Goal: Task Accomplishment & Management: Manage account settings

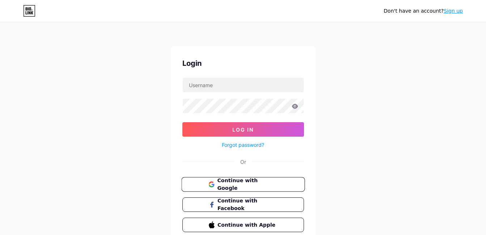
click at [283, 186] on button "Continue with Google" at bounding box center [242, 184] width 123 height 15
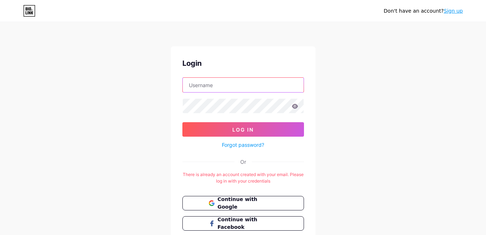
click at [247, 90] on input "text" at bounding box center [243, 85] width 121 height 14
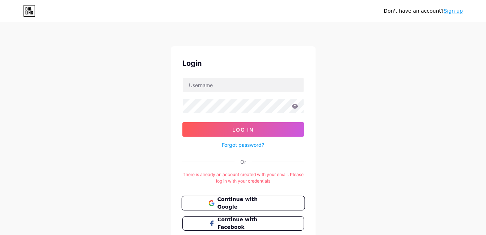
click at [266, 203] on span "Continue with Google" at bounding box center [247, 204] width 60 height 16
click at [256, 204] on span "Continue with Google" at bounding box center [247, 204] width 60 height 16
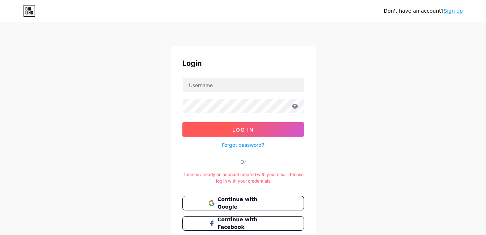
click at [246, 130] on span "Log In" at bounding box center [242, 130] width 21 height 6
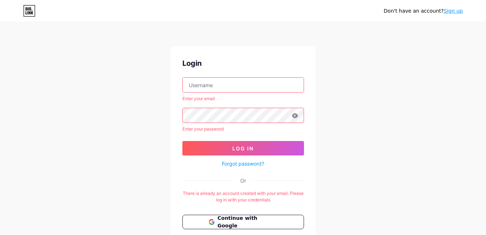
click at [228, 87] on input "text" at bounding box center [243, 85] width 121 height 14
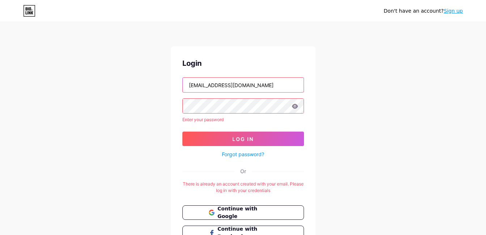
type input "advertatyadah@gmail.com"
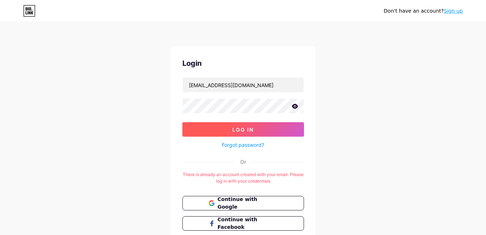
click at [257, 131] on button "Log In" at bounding box center [243, 129] width 122 height 14
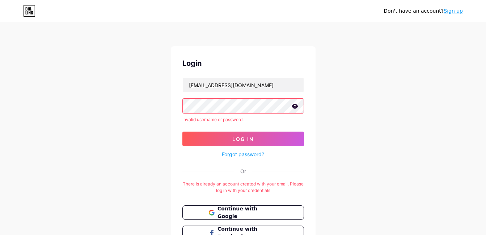
click at [296, 107] on icon at bounding box center [295, 106] width 6 height 5
click at [249, 154] on link "Forgot password?" at bounding box center [243, 155] width 42 height 8
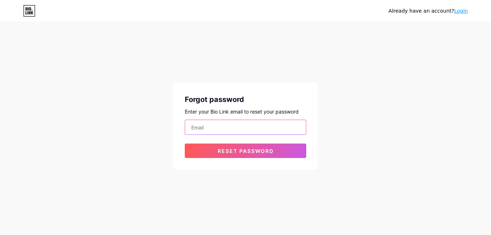
click at [205, 127] on input "email" at bounding box center [245, 127] width 121 height 14
type input "[EMAIL_ADDRESS][DOMAIN_NAME]"
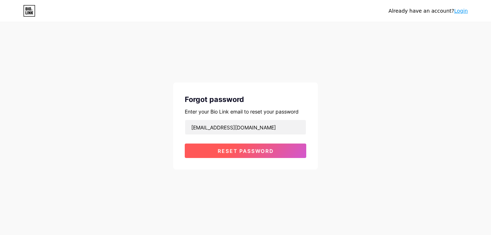
click at [224, 155] on button "Reset password" at bounding box center [246, 151] width 122 height 14
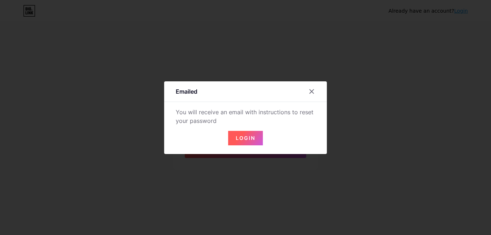
click at [247, 137] on span "Login" at bounding box center [246, 138] width 20 height 6
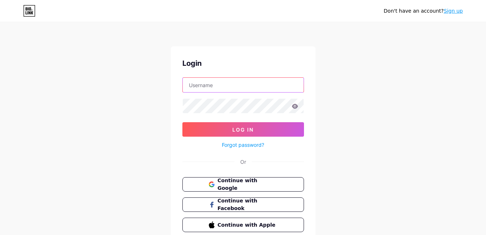
type input "[EMAIL_ADDRESS][DOMAIN_NAME]"
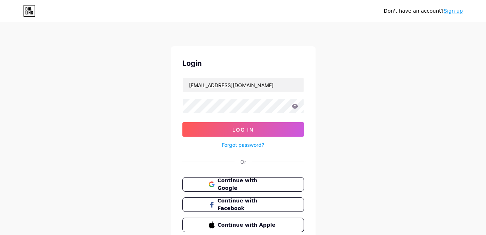
click at [295, 107] on icon at bounding box center [295, 106] width 6 height 5
click at [264, 132] on button "Log In" at bounding box center [243, 129] width 122 height 14
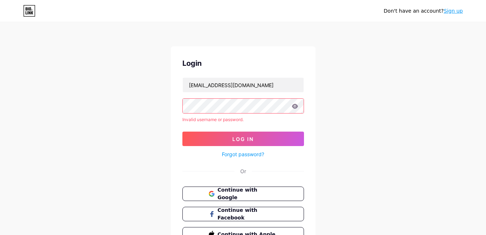
click at [294, 107] on icon at bounding box center [295, 106] width 6 height 5
click at [262, 195] on span "Continue with Google" at bounding box center [247, 194] width 60 height 16
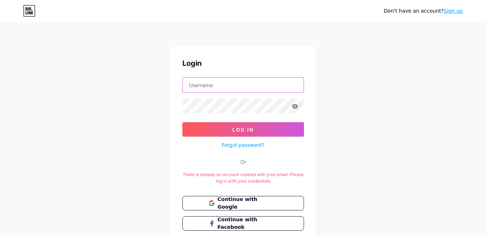
type input "[EMAIL_ADDRESS][DOMAIN_NAME]"
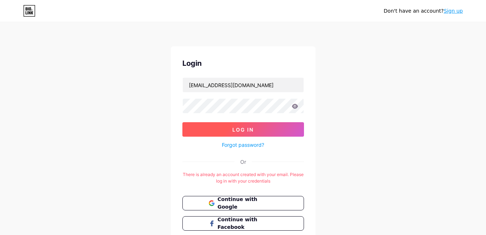
click at [258, 132] on button "Log In" at bounding box center [243, 129] width 122 height 14
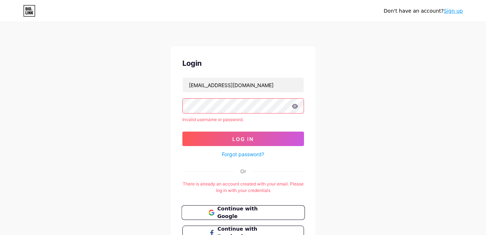
click at [259, 215] on span "Continue with Google" at bounding box center [247, 213] width 60 height 16
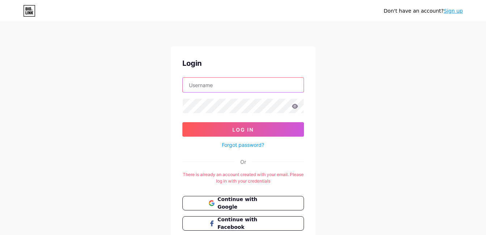
type input "[EMAIL_ADDRESS][DOMAIN_NAME]"
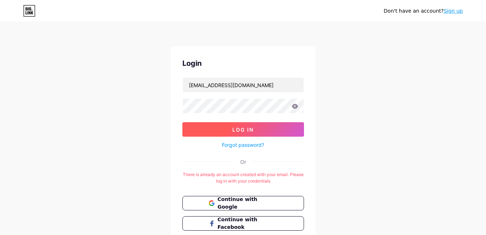
click at [258, 132] on button "Log In" at bounding box center [243, 129] width 122 height 14
